Goal: Transaction & Acquisition: Purchase product/service

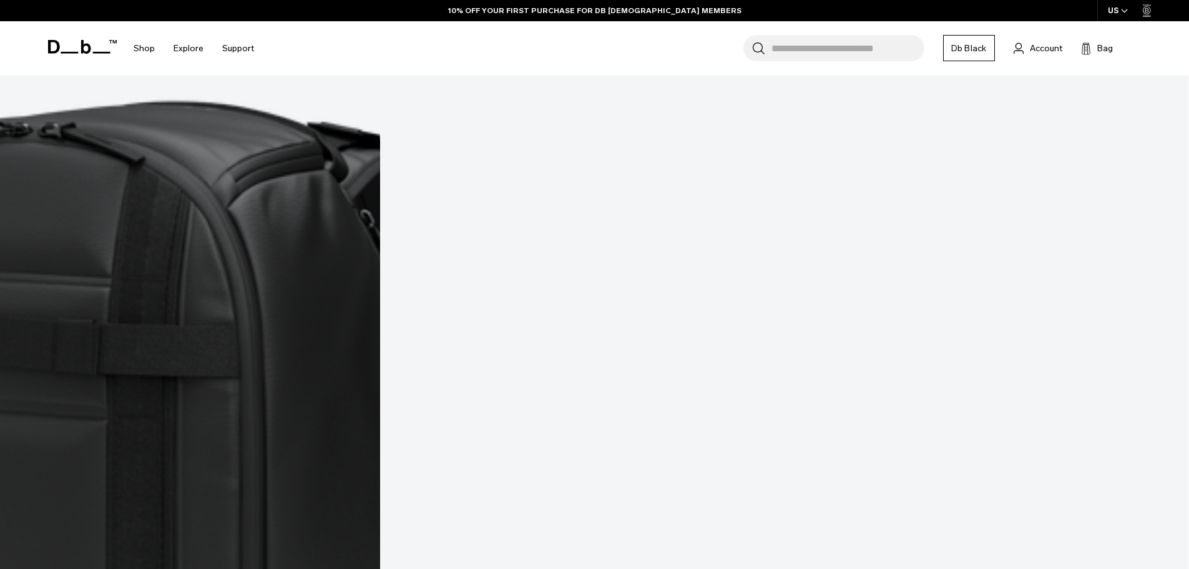
scroll to position [4745, 0]
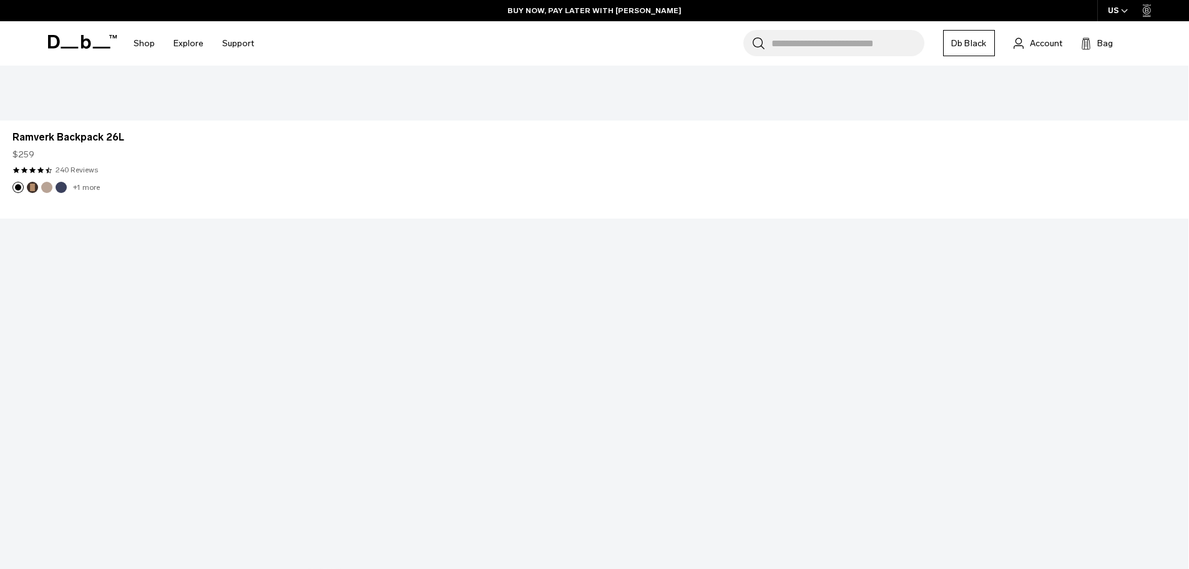
scroll to position [5807, 0]
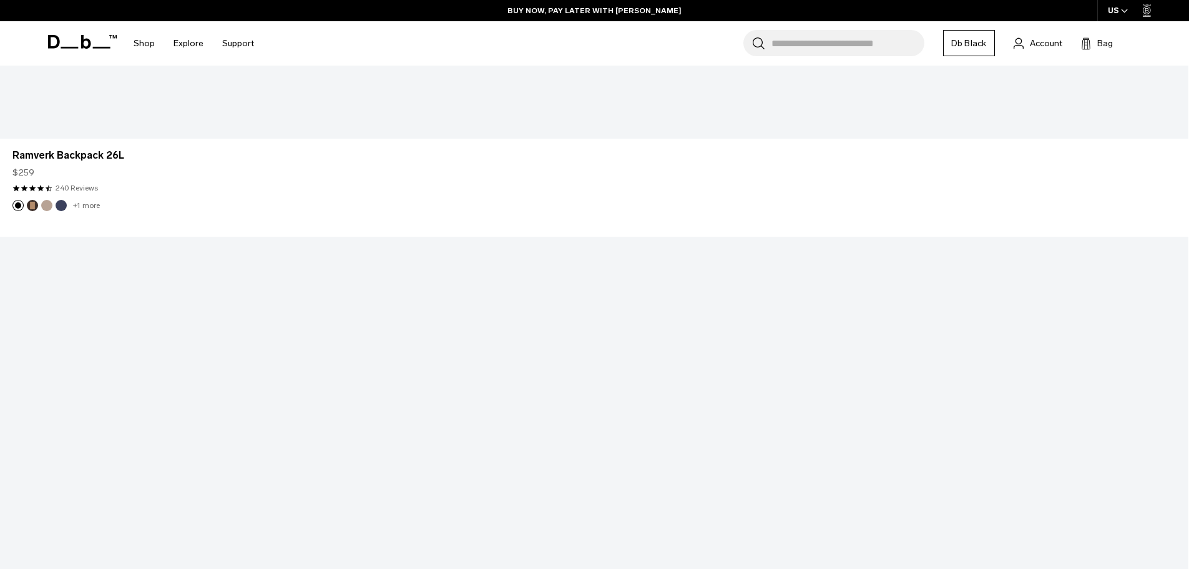
click at [873, 43] on input "Search for Bags, Luggage..." at bounding box center [848, 43] width 153 height 26
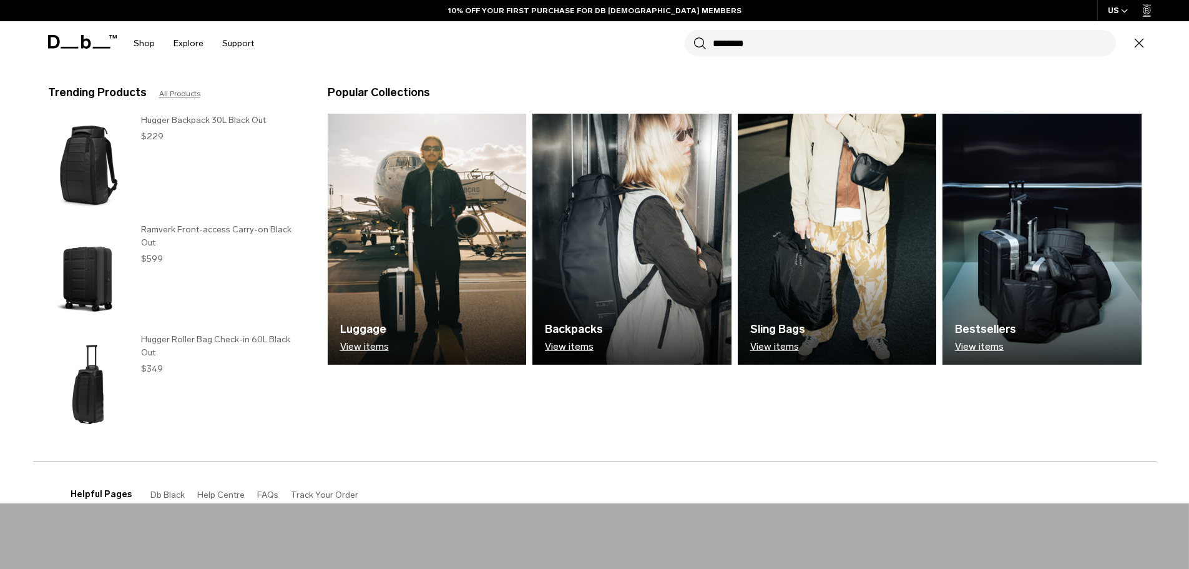
type input "********"
click at [694, 36] on button "Search" at bounding box center [700, 43] width 13 height 14
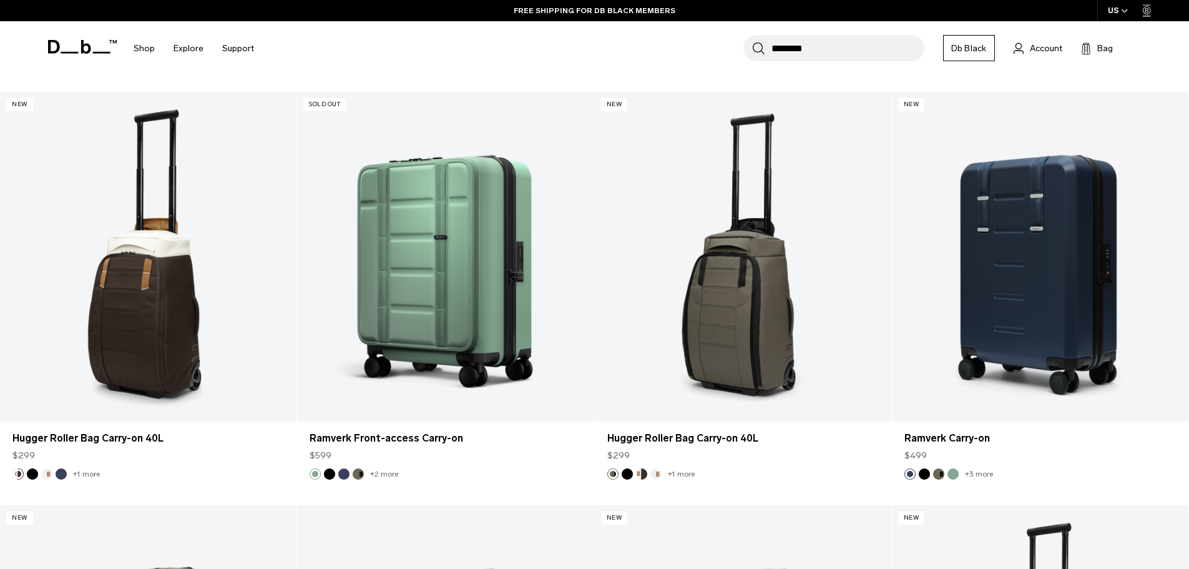
scroll to position [999, 0]
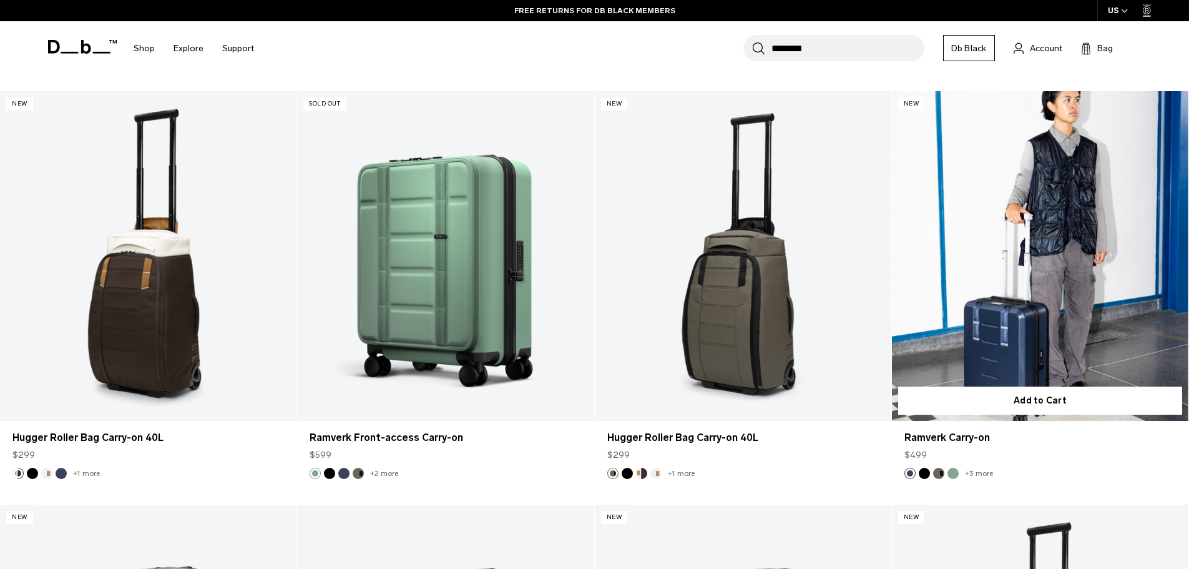
click at [987, 469] on li "+3 more" at bounding box center [977, 473] width 31 height 11
click at [987, 477] on link "+3 more" at bounding box center [979, 473] width 28 height 9
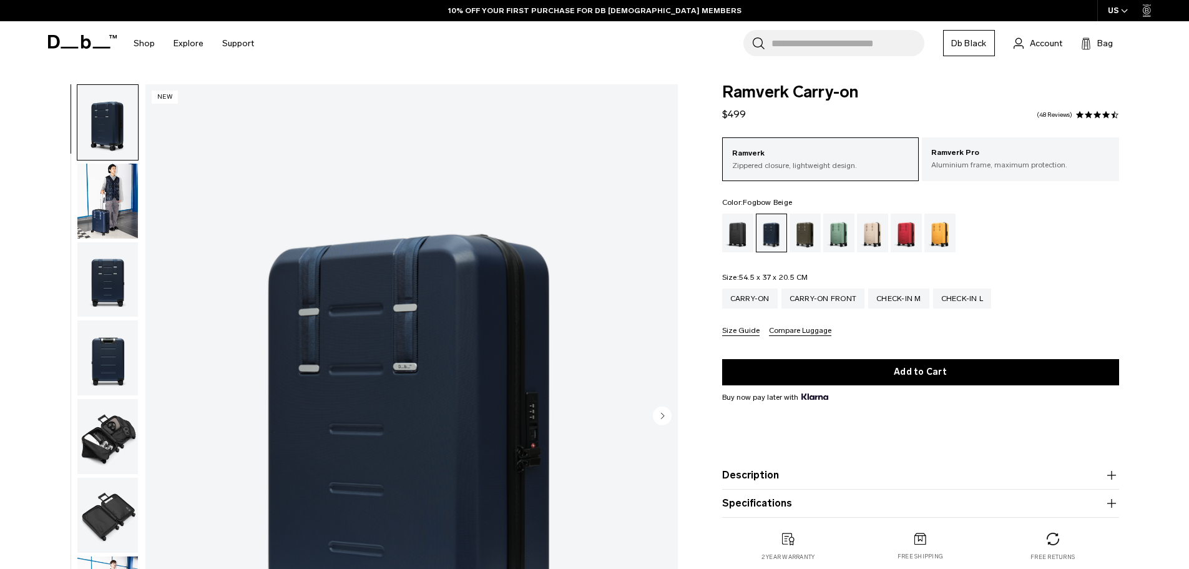
click at [867, 224] on div "Fogbow Beige" at bounding box center [873, 233] width 32 height 39
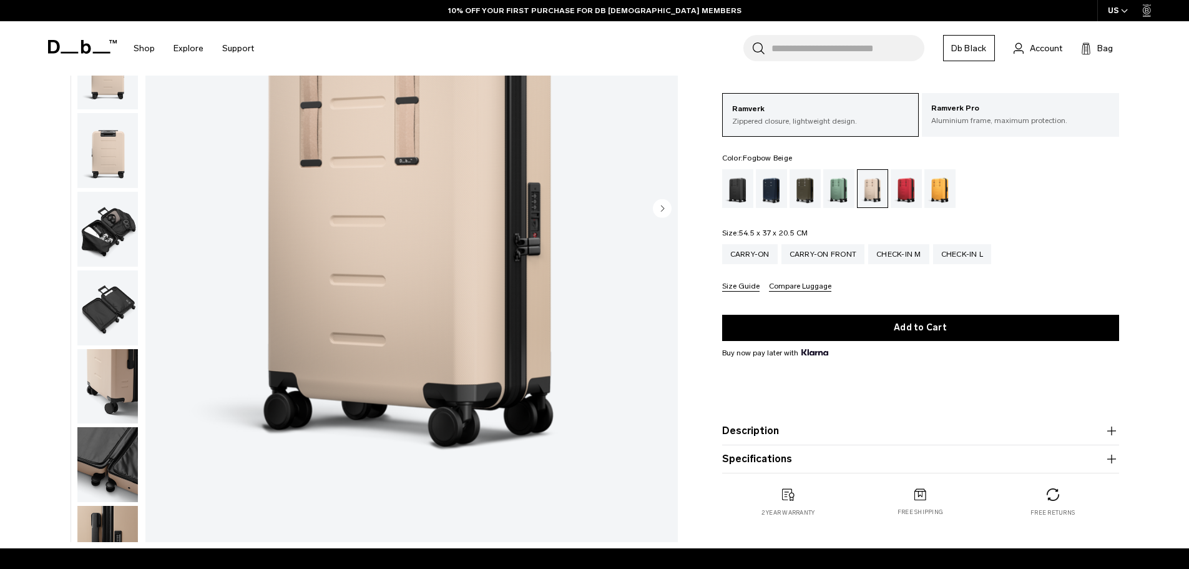
scroll to position [250, 0]
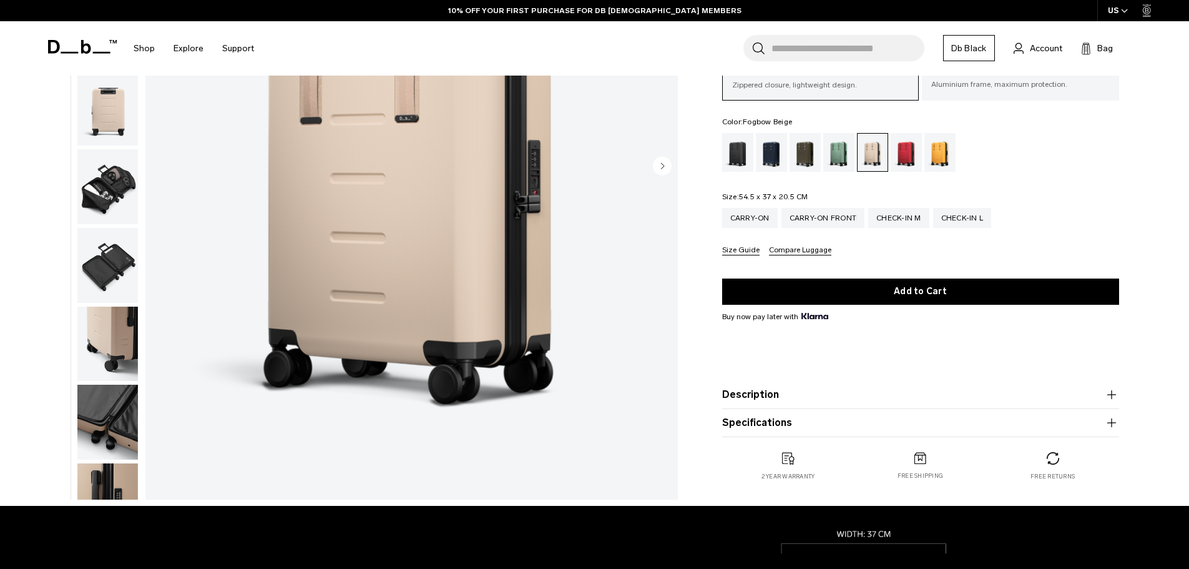
click at [115, 197] on img "button" at bounding box center [107, 186] width 61 height 75
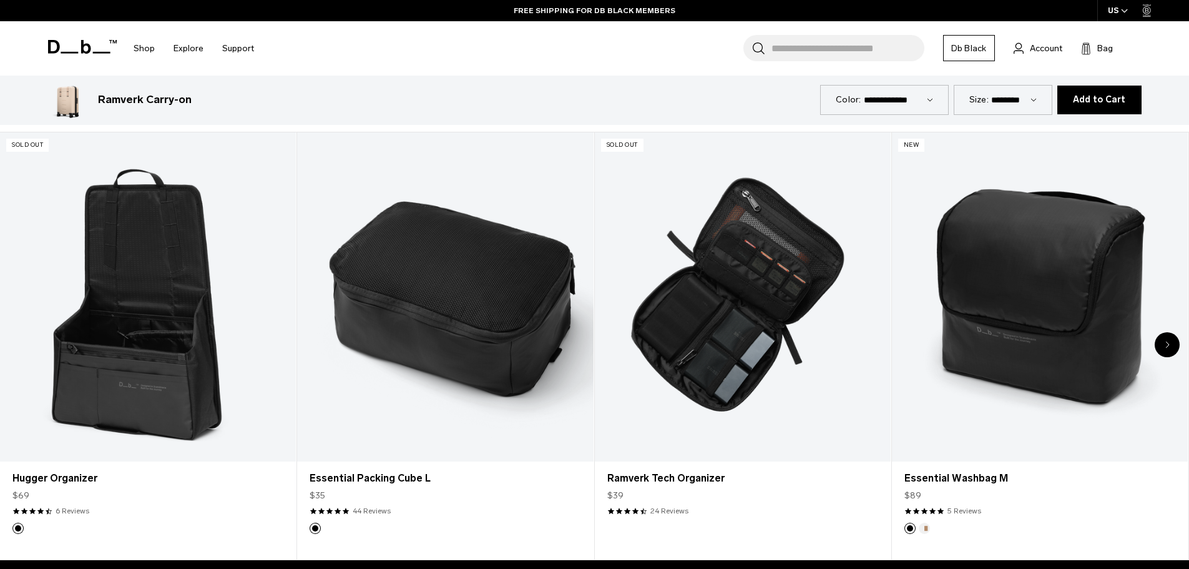
scroll to position [2310, 0]
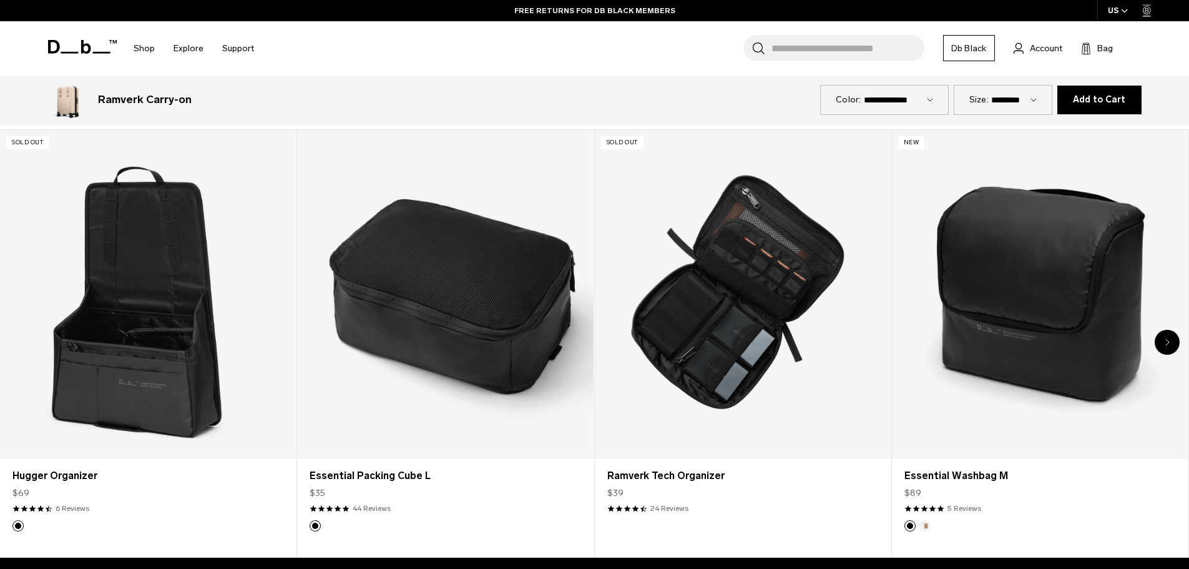
drag, startPoint x: 544, startPoint y: 280, endPoint x: 560, endPoint y: 49, distance: 231.6
click at [560, 49] on div "Search for Bags, Luggage... Search Close Trending Products All Products Hugger …" at bounding box center [705, 48] width 884 height 54
click at [1168, 340] on icon "Next slide" at bounding box center [1168, 341] width 4 height 7
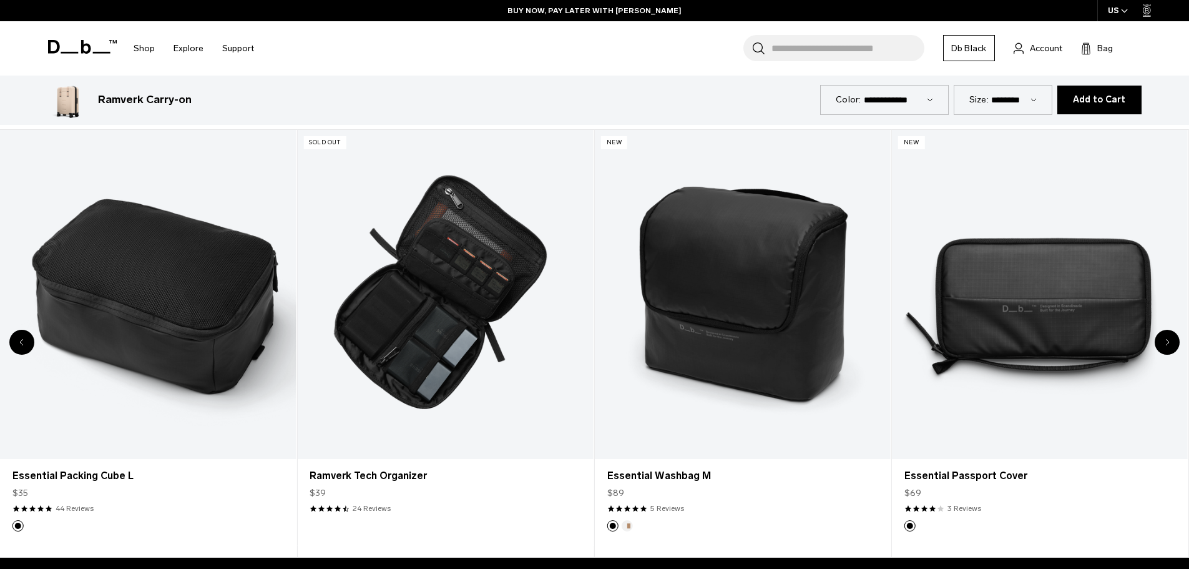
click at [1170, 339] on div "Next slide" at bounding box center [1167, 342] width 25 height 25
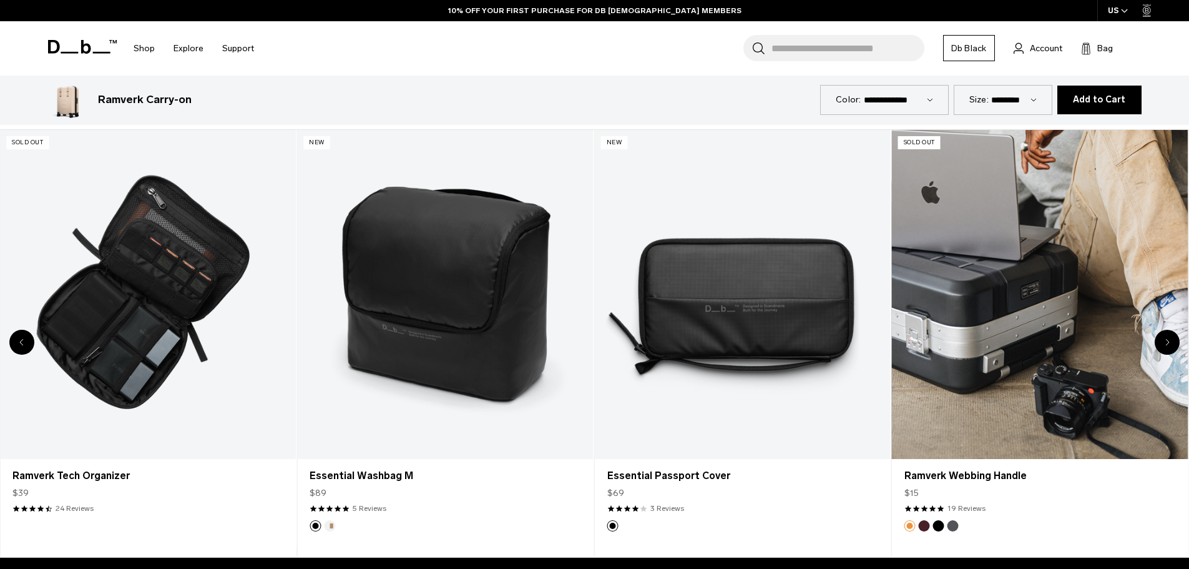
click at [1114, 337] on link "Ramverk Webbing Handle" at bounding box center [1040, 294] width 296 height 329
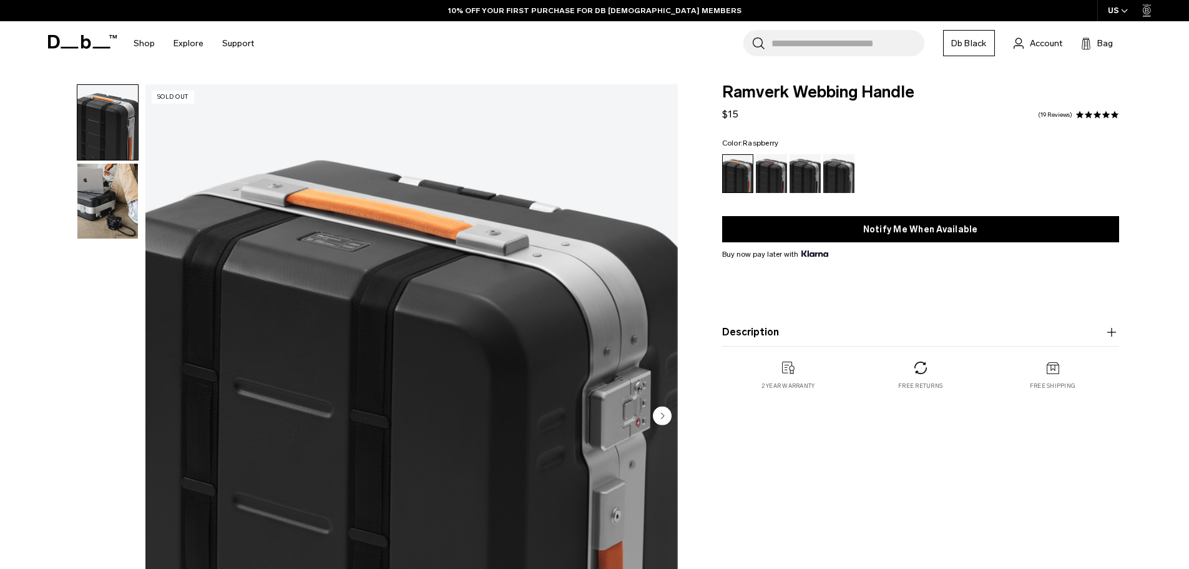
click at [762, 179] on div "Raspberry" at bounding box center [772, 173] width 32 height 39
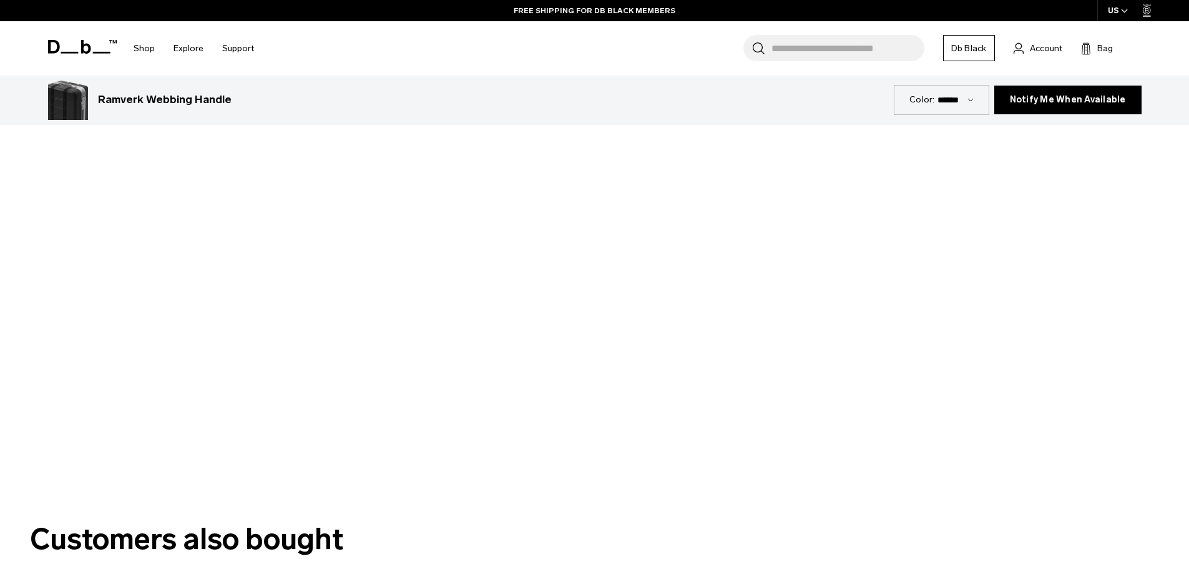
drag, startPoint x: 312, startPoint y: 187, endPoint x: 634, endPoint y: 529, distance: 470.0
click at [634, 529] on h2 "Customers also bought" at bounding box center [595, 539] width 1130 height 44
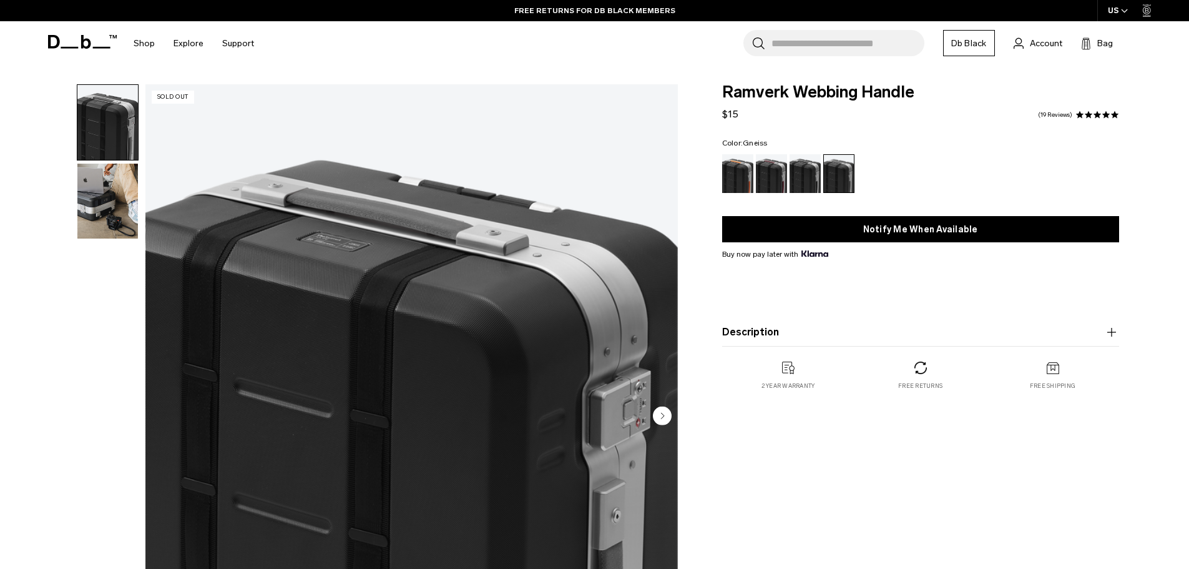
click at [72, 47] on icon at bounding box center [69, 48] width 17 height 2
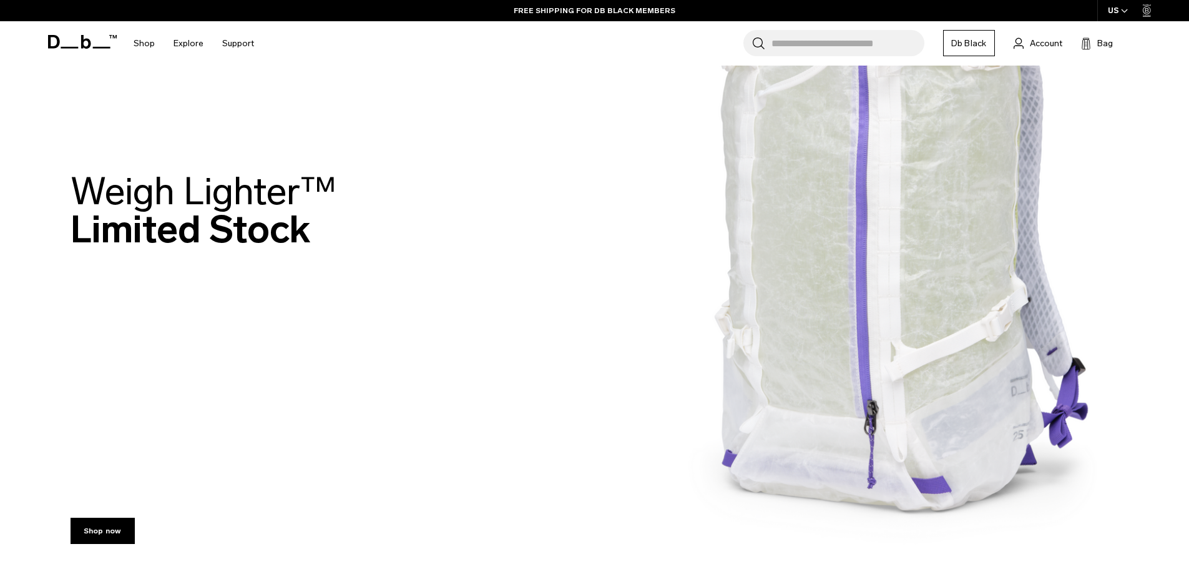
scroll to position [250, 0]
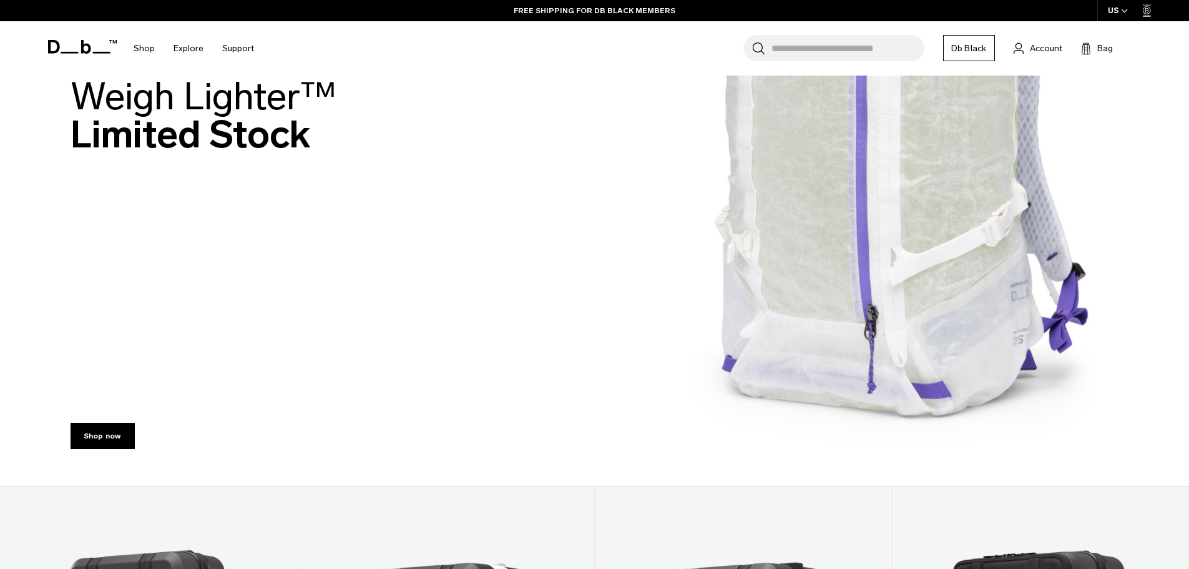
click at [784, 298] on img at bounding box center [594, 118] width 1189 height 736
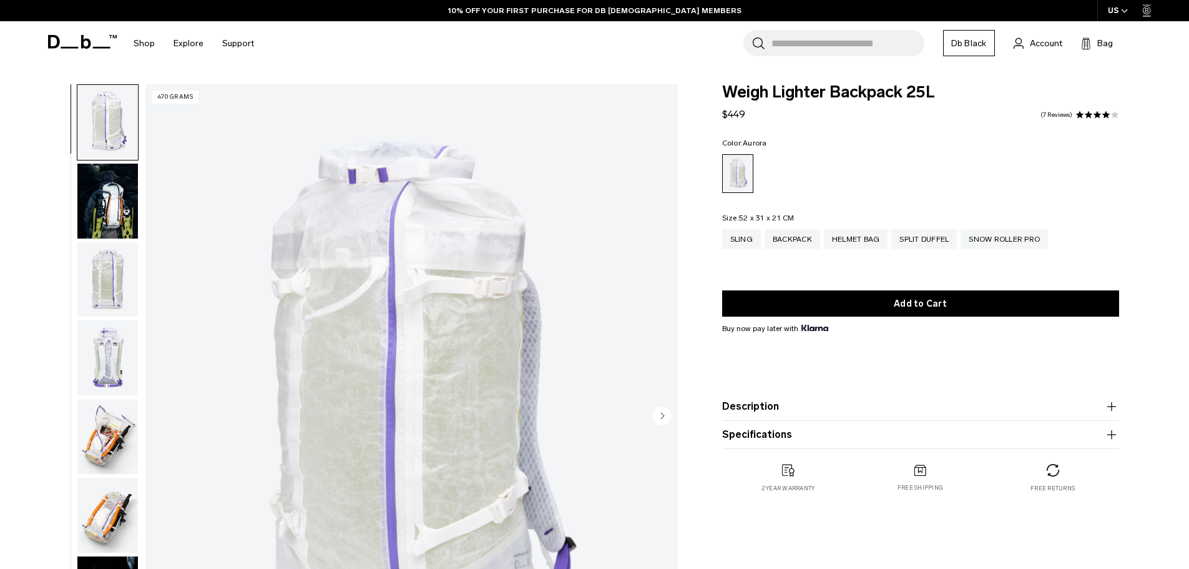
click at [131, 206] on img "button" at bounding box center [107, 201] width 61 height 75
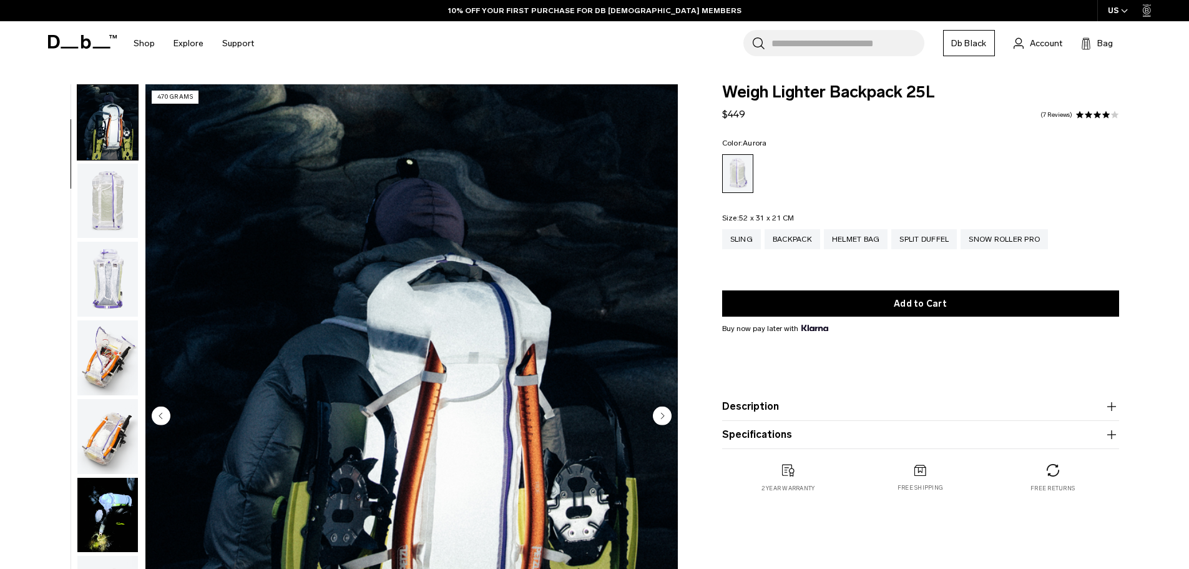
click at [96, 300] on img "button" at bounding box center [107, 279] width 61 height 75
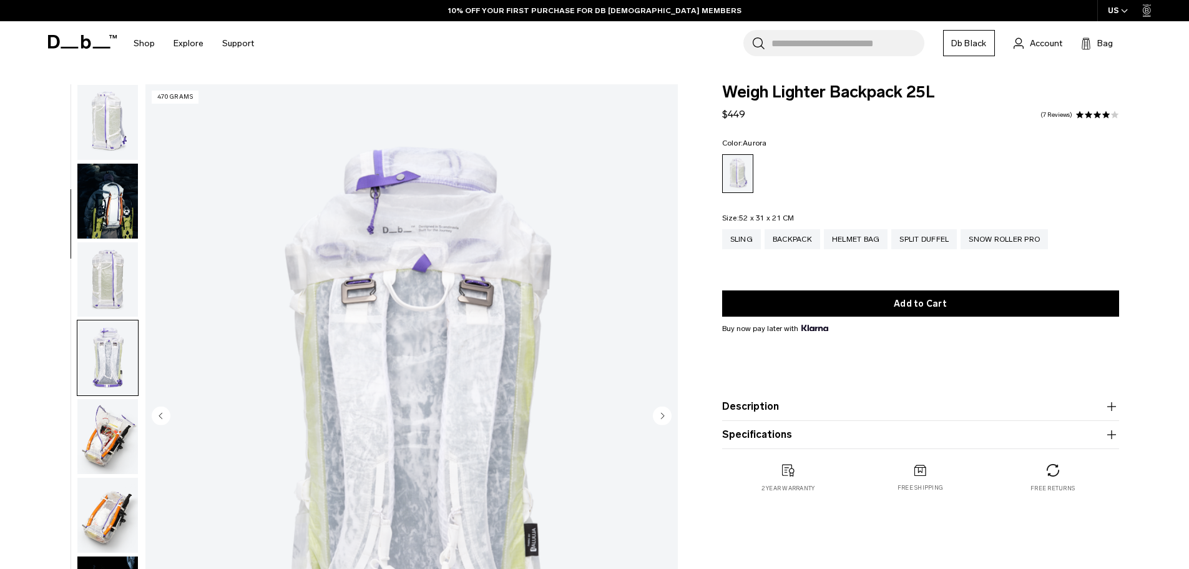
click at [104, 201] on img "button" at bounding box center [107, 201] width 61 height 75
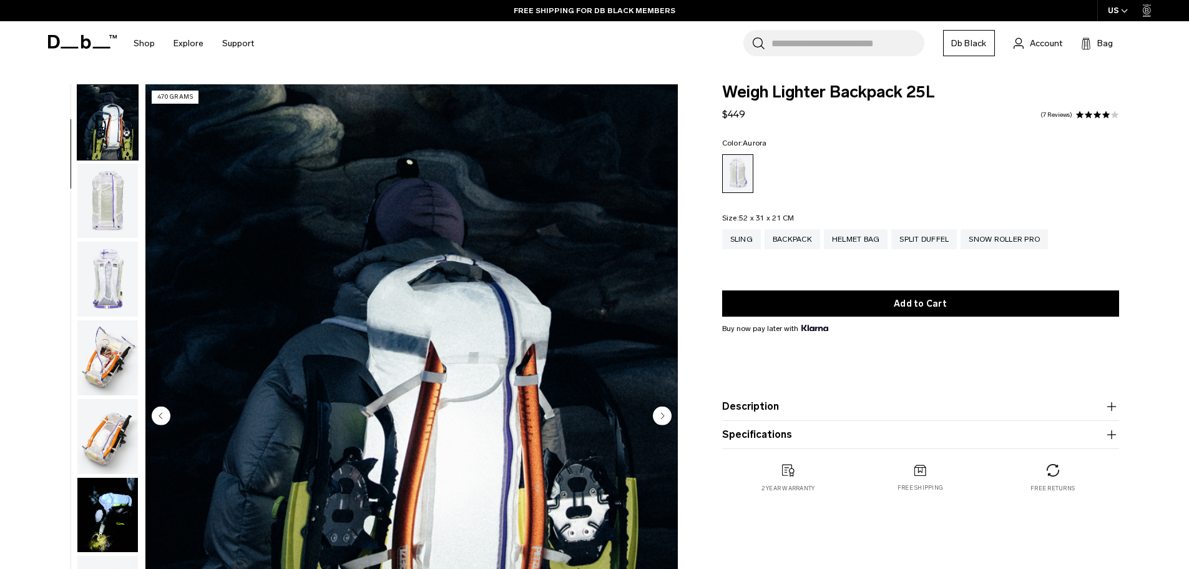
click at [92, 232] on img "button" at bounding box center [107, 201] width 61 height 75
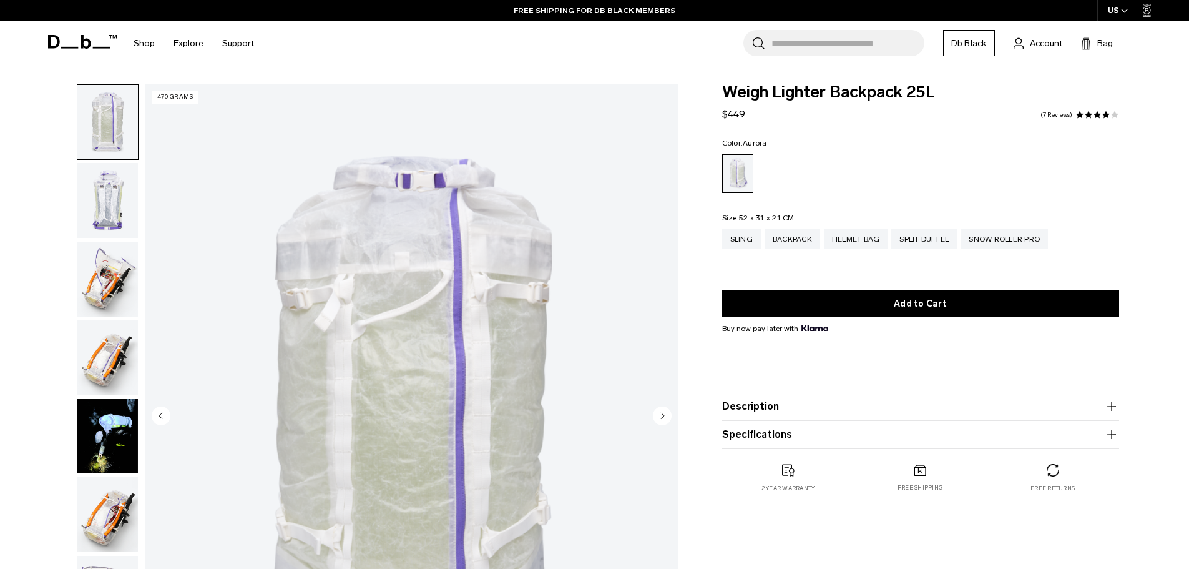
click at [97, 257] on img "button" at bounding box center [107, 279] width 61 height 75
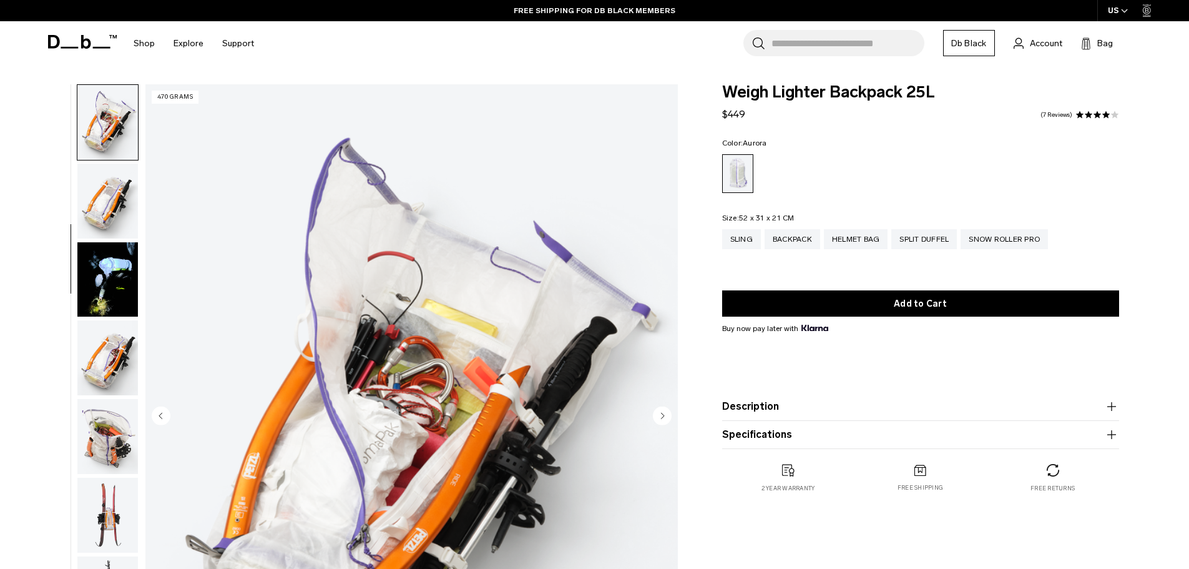
click at [99, 285] on img "button" at bounding box center [107, 279] width 61 height 75
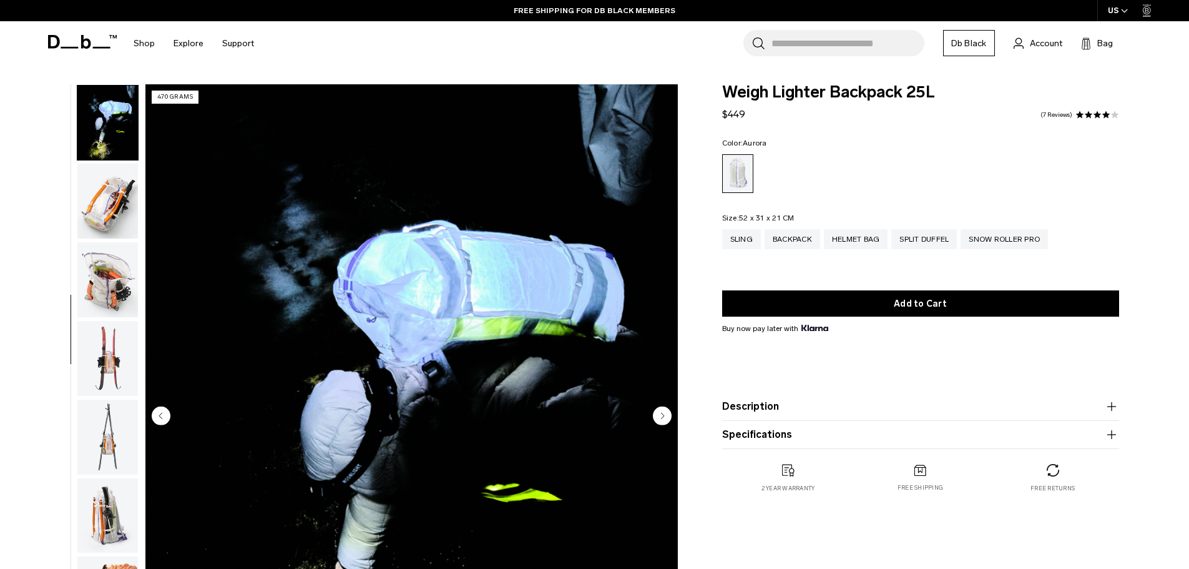
scroll to position [471, 0]
click at [117, 236] on img "button" at bounding box center [107, 200] width 61 height 75
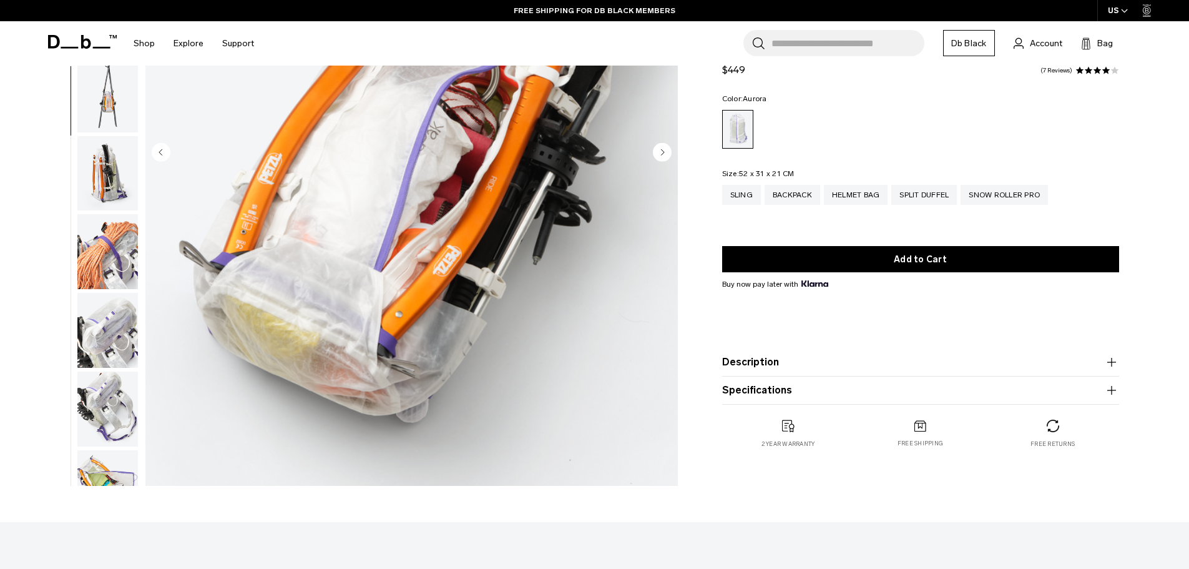
scroll to position [312, 0]
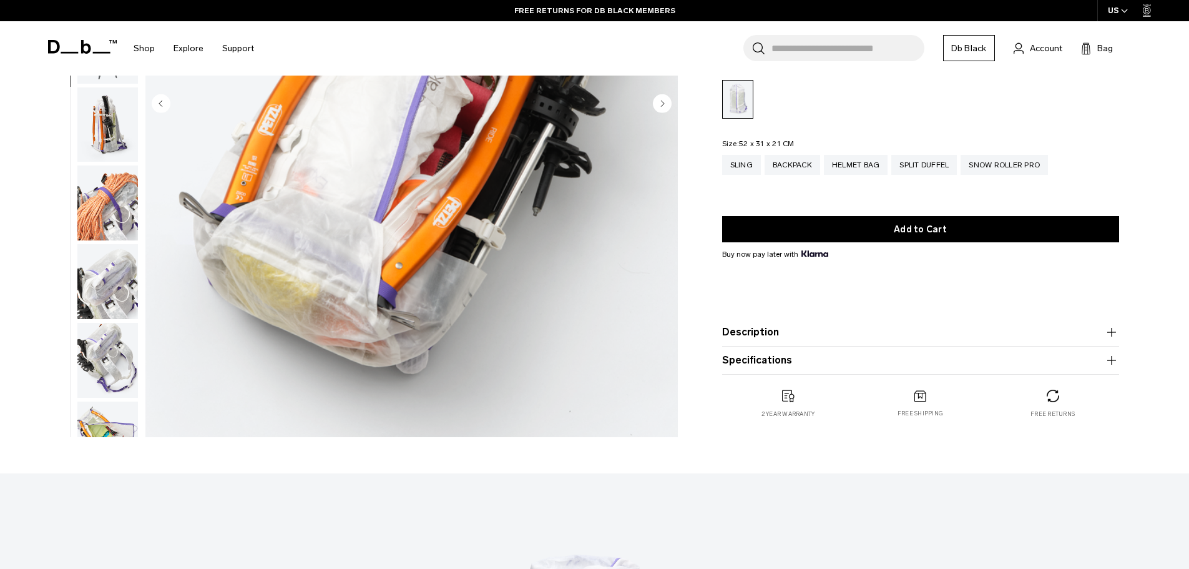
click at [83, 300] on img "button" at bounding box center [107, 281] width 61 height 75
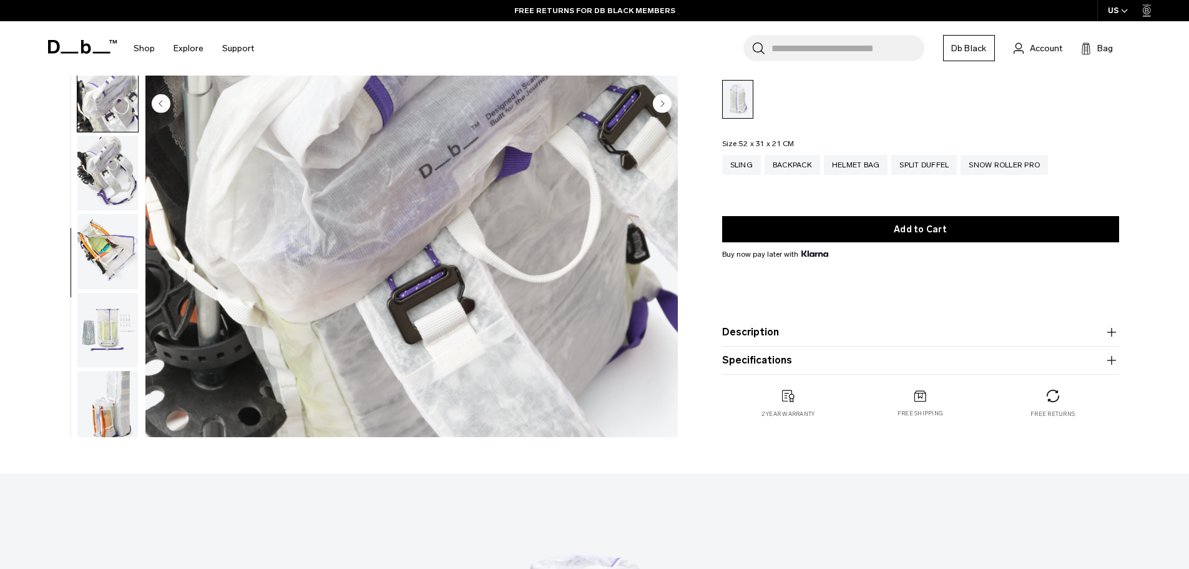
scroll to position [746, 0]
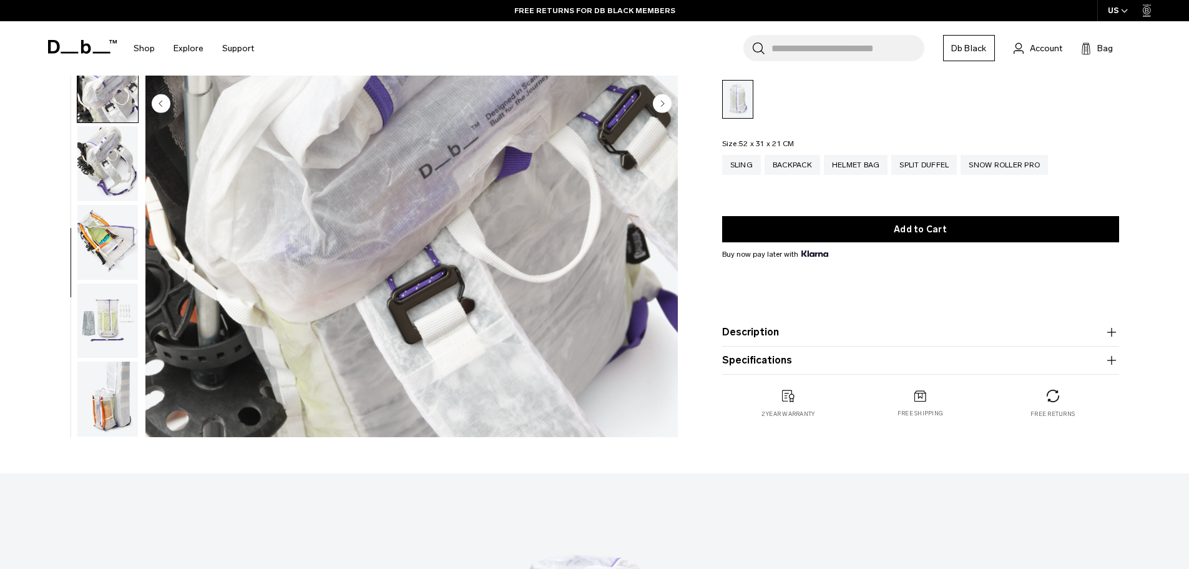
click at [99, 307] on img "button" at bounding box center [107, 320] width 61 height 75
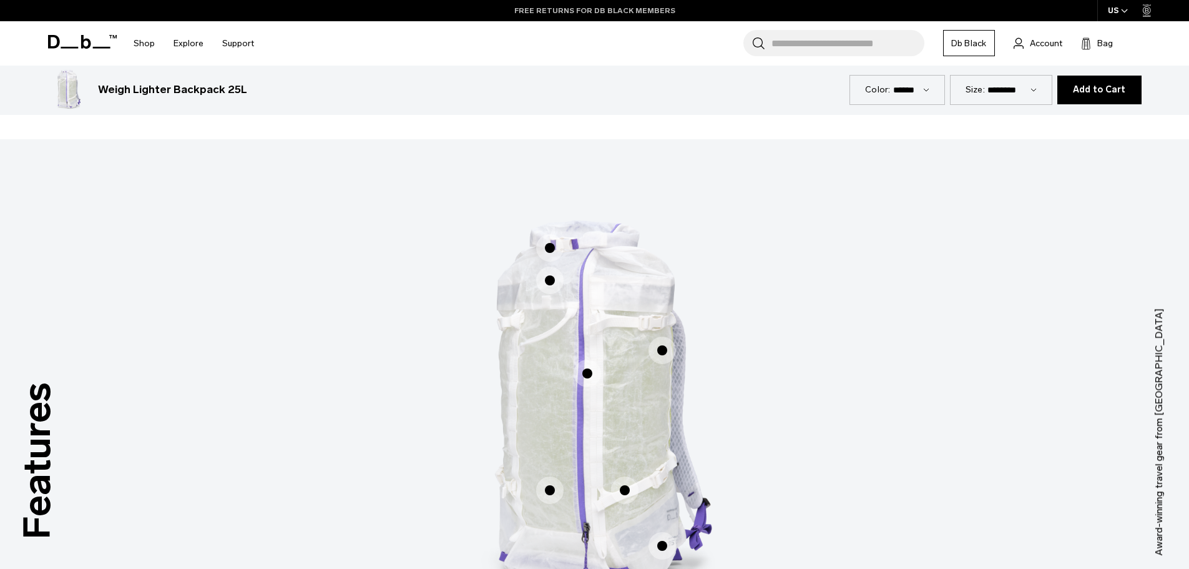
scroll to position [624, 0]
